Goal: Information Seeking & Learning: Understand process/instructions

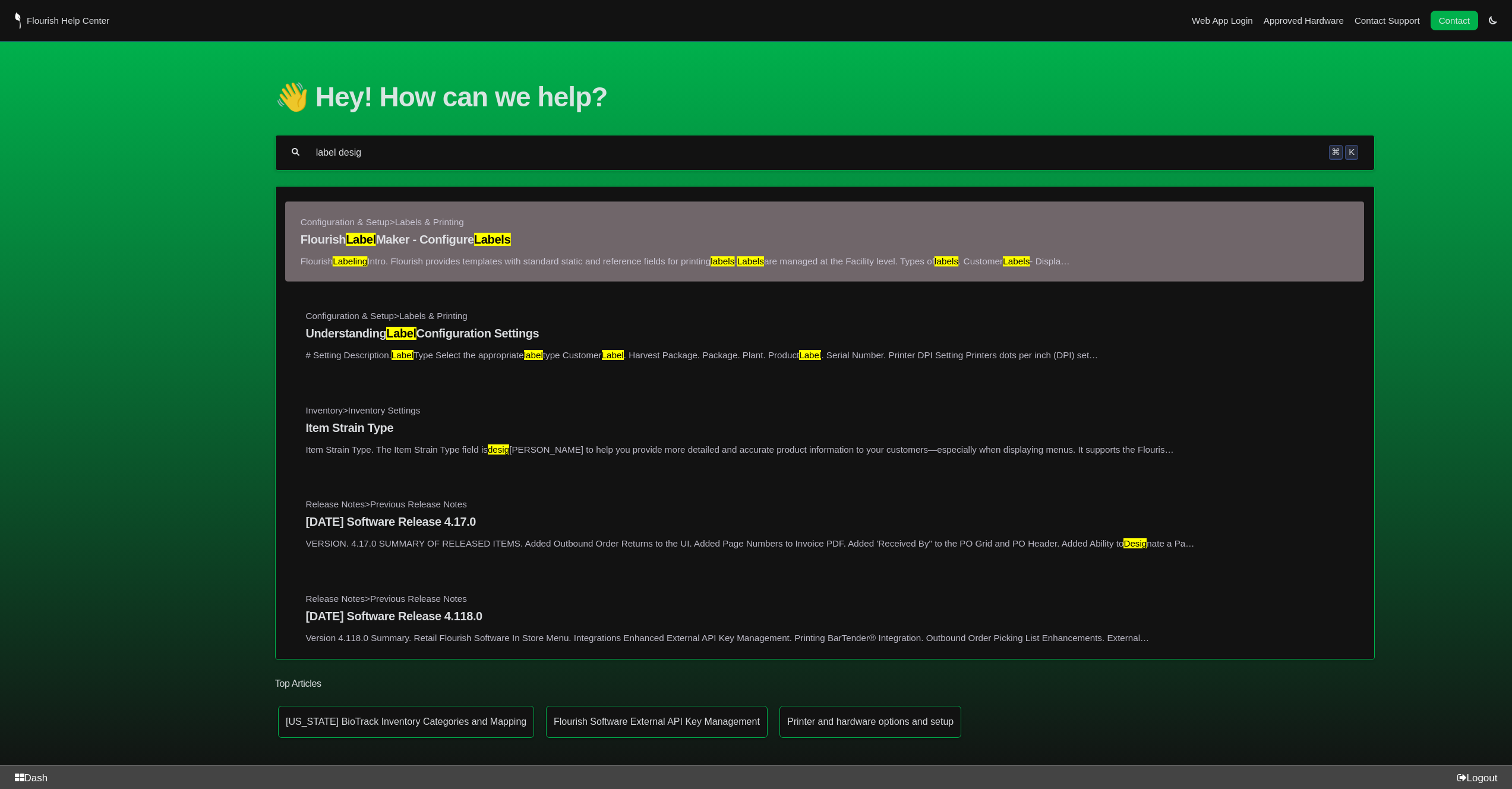
type input "label desig"
click at [355, 246] on mark "Label" at bounding box center [360, 240] width 30 height 13
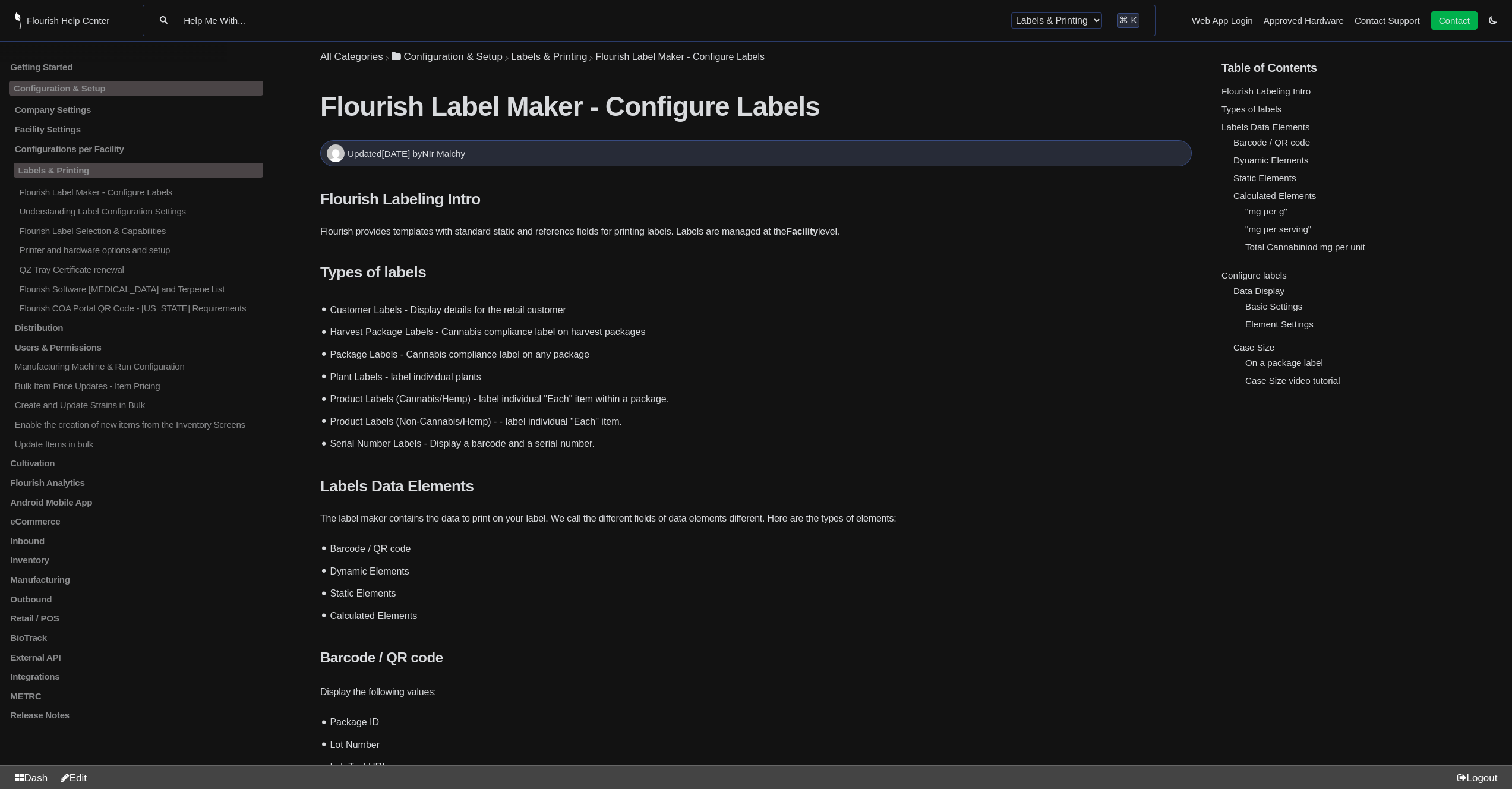
click at [573, 376] on li "Plant Labels - label individual plants" at bounding box center [759, 375] width 865 height 23
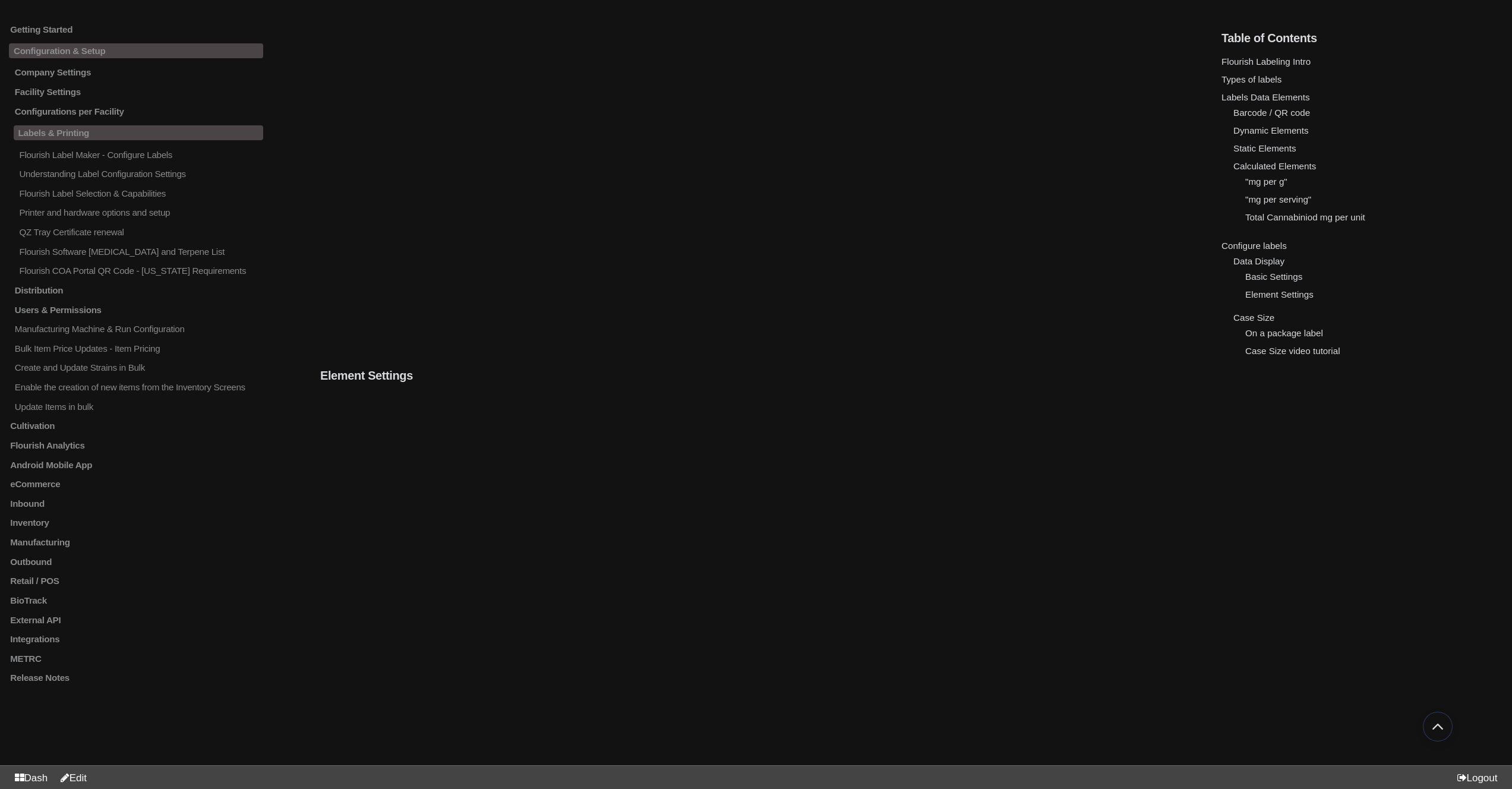
scroll to position [2423, 0]
